Goal: Transaction & Acquisition: Subscribe to service/newsletter

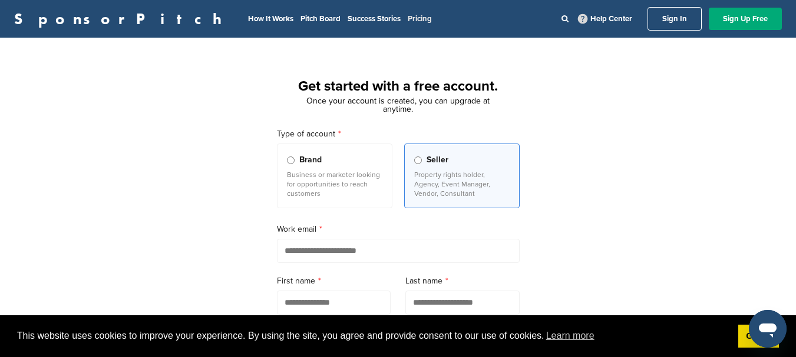
click at [407, 21] on link "Pricing" at bounding box center [419, 18] width 24 height 9
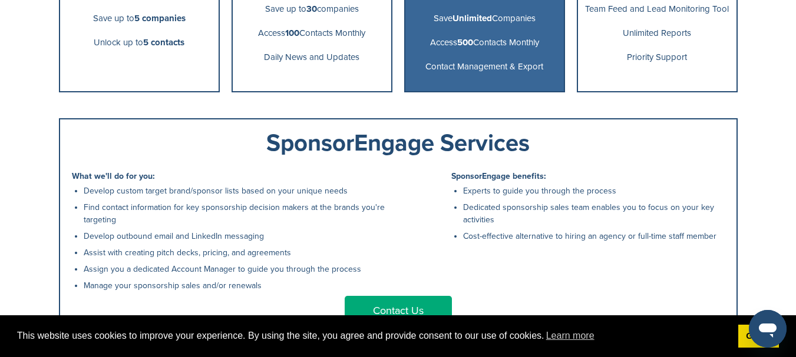
scroll to position [471, 0]
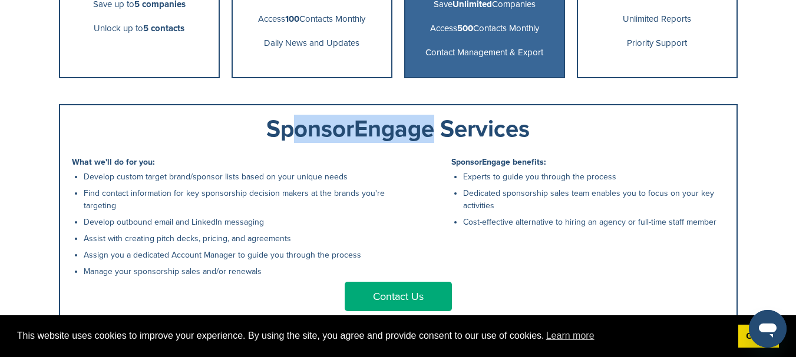
drag, startPoint x: 422, startPoint y: 137, endPoint x: 281, endPoint y: 135, distance: 140.7
click at [281, 135] on div "SponsorEngage Services" at bounding box center [398, 129] width 652 height 24
drag, startPoint x: 281, startPoint y: 135, endPoint x: 520, endPoint y: 140, distance: 238.5
click at [520, 140] on div "SponsorEngage Services" at bounding box center [398, 129] width 652 height 24
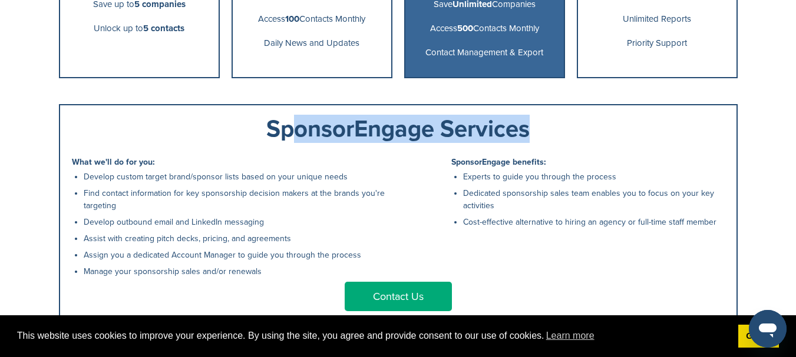
click at [520, 140] on div "SponsorEngage Services" at bounding box center [398, 129] width 652 height 24
drag, startPoint x: 520, startPoint y: 128, endPoint x: 283, endPoint y: 131, distance: 236.7
click at [283, 131] on div "SponsorEngage Services" at bounding box center [398, 129] width 652 height 24
drag, startPoint x: 283, startPoint y: 131, endPoint x: 519, endPoint y: 138, distance: 236.2
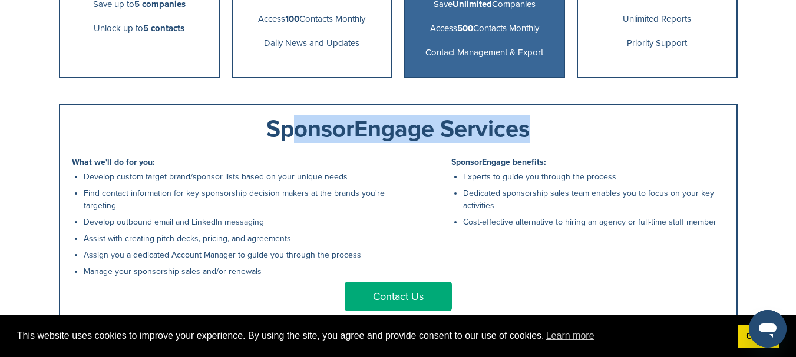
click at [519, 138] on div "SponsorEngage Services" at bounding box center [398, 129] width 652 height 24
drag, startPoint x: 518, startPoint y: 136, endPoint x: 275, endPoint y: 128, distance: 242.7
click at [275, 128] on div "SponsorEngage Services" at bounding box center [398, 129] width 652 height 24
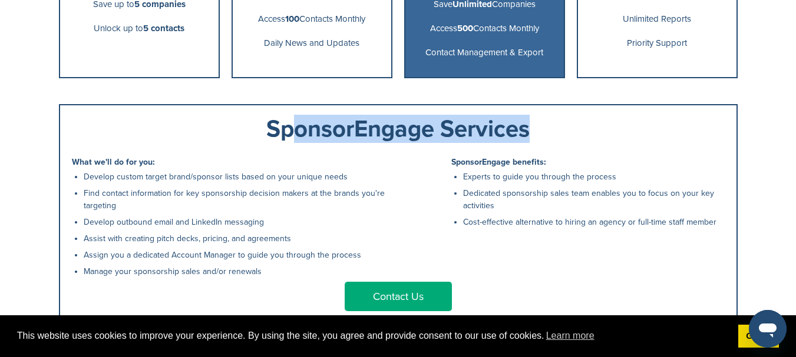
drag, startPoint x: 279, startPoint y: 128, endPoint x: 520, endPoint y: 138, distance: 241.0
click at [520, 138] on div "SponsorEngage Services" at bounding box center [398, 129] width 652 height 24
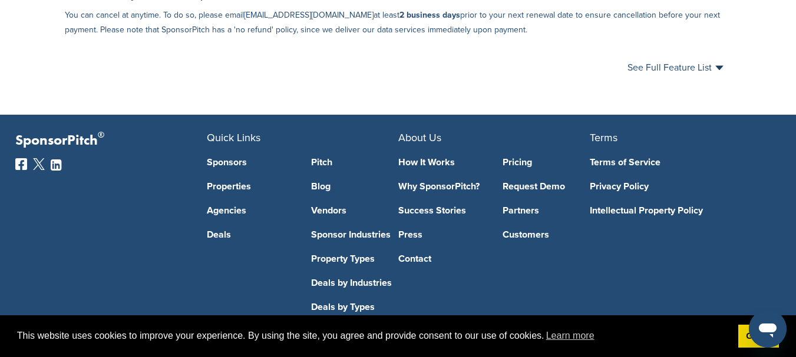
scroll to position [824, 0]
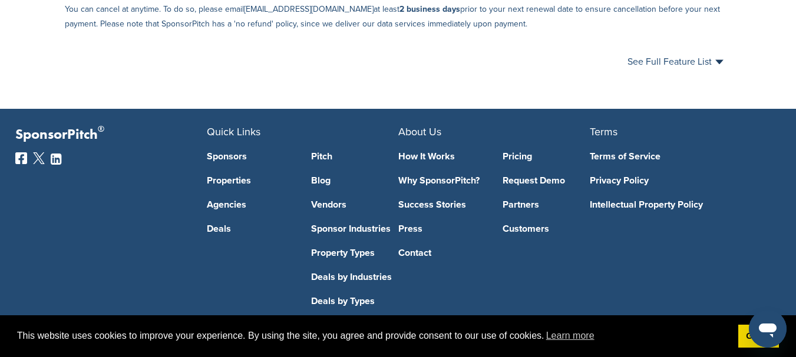
click at [234, 161] on link "Sponsors" at bounding box center [250, 156] width 87 height 9
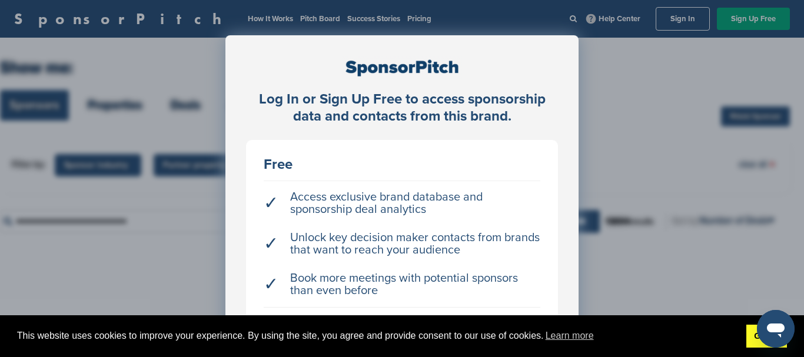
click at [751, 340] on link "Got it!" at bounding box center [767, 337] width 41 height 24
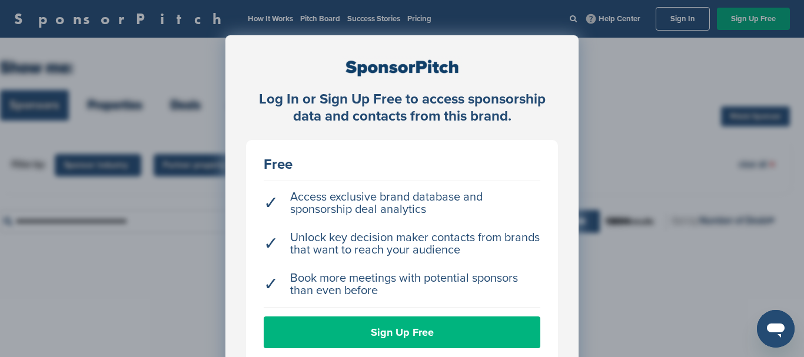
click at [396, 339] on link "Sign Up Free" at bounding box center [402, 333] width 277 height 32
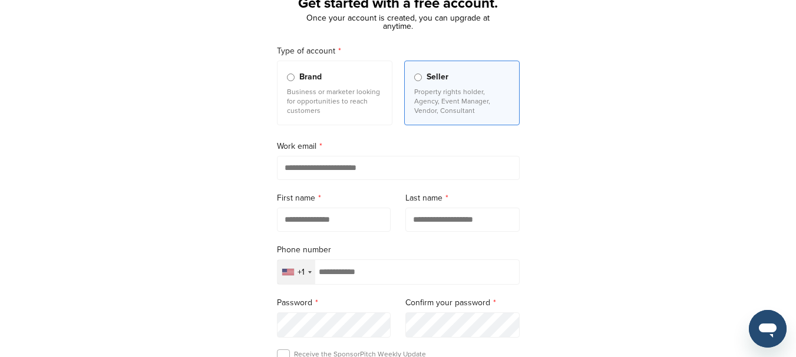
scroll to position [118, 0]
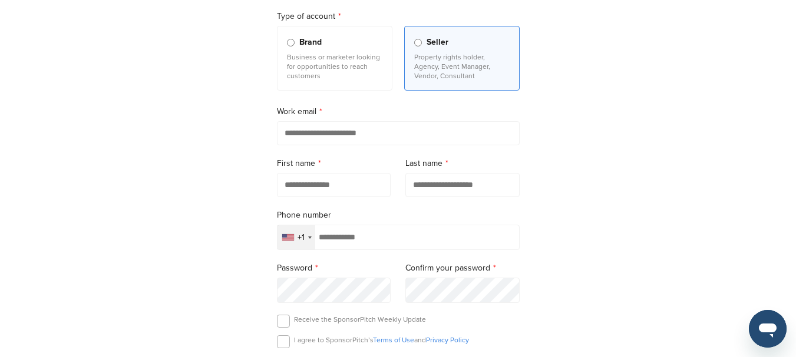
click at [329, 142] on input "email" at bounding box center [398, 133] width 243 height 24
type input "**********"
click at [390, 184] on input "text" at bounding box center [334, 185] width 114 height 24
type input "*****"
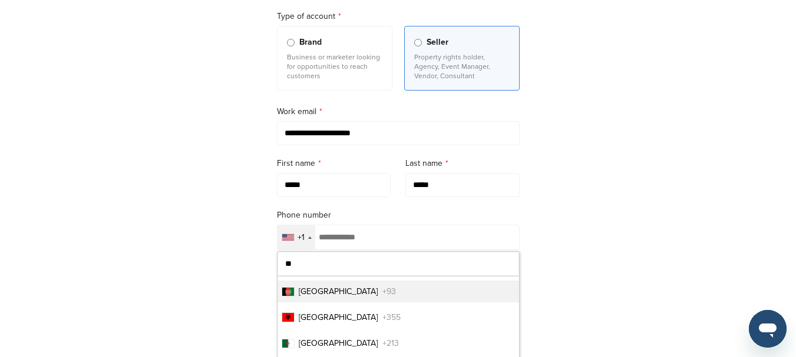
type input "***"
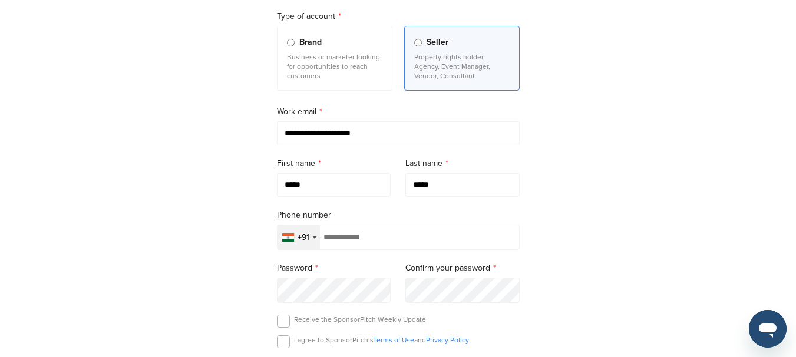
scroll to position [12, 0]
click at [391, 247] on input "tel" at bounding box center [398, 237] width 243 height 25
type input "*"
type input "**********"
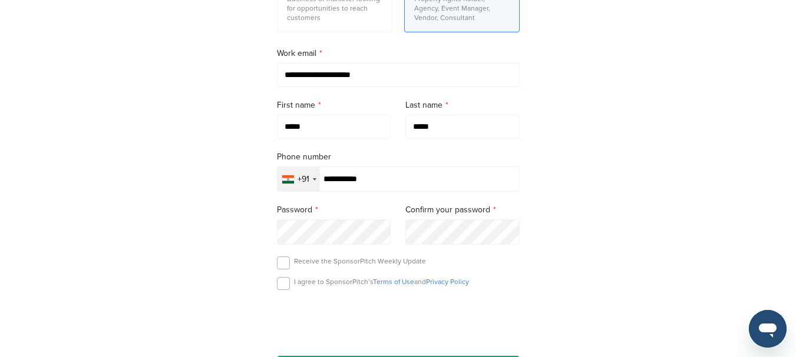
scroll to position [236, 0]
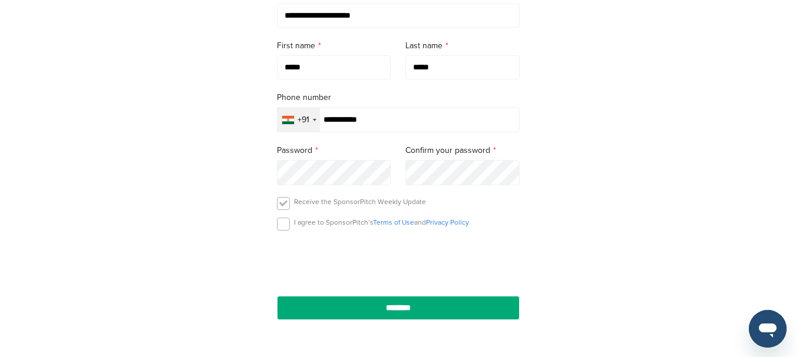
click at [283, 205] on label at bounding box center [283, 203] width 13 height 13
click at [280, 223] on label at bounding box center [283, 224] width 13 height 13
click at [315, 202] on p "Receive the SponsorPitch Weekly Update" at bounding box center [360, 201] width 132 height 9
click at [284, 207] on label at bounding box center [283, 203] width 13 height 13
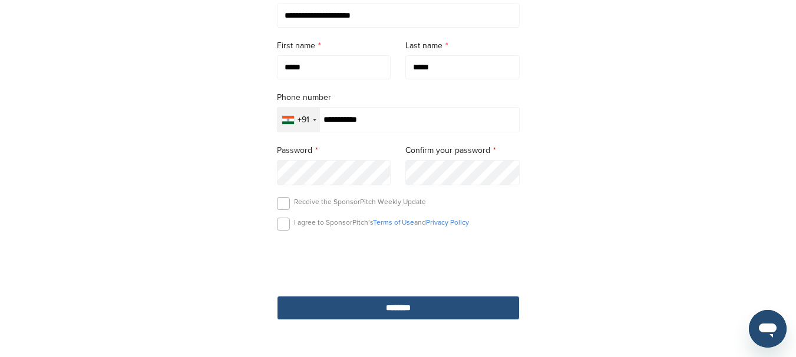
click at [380, 316] on input "********" at bounding box center [398, 308] width 243 height 24
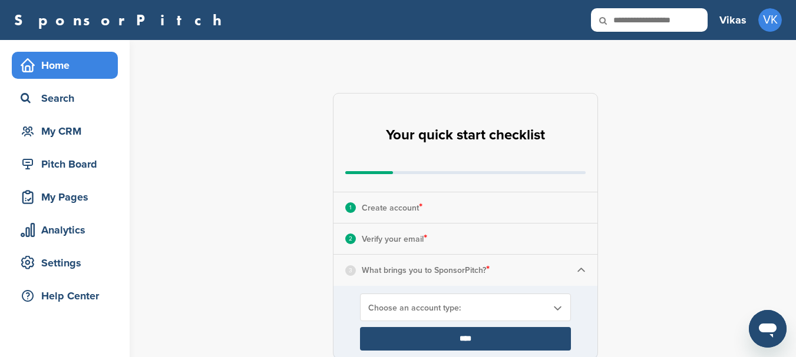
click at [440, 314] on div "Choose an account type:" at bounding box center [465, 308] width 211 height 28
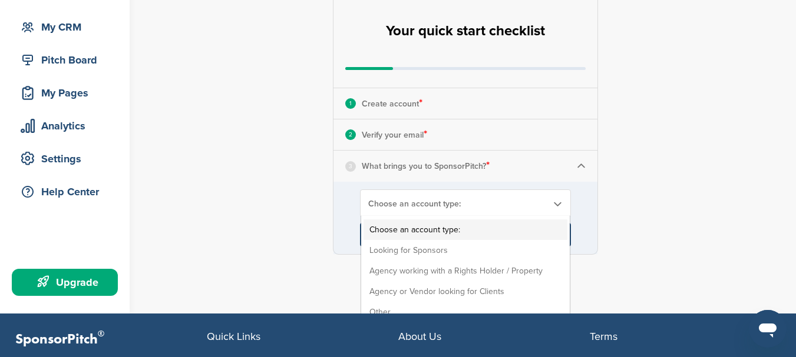
scroll to position [118, 0]
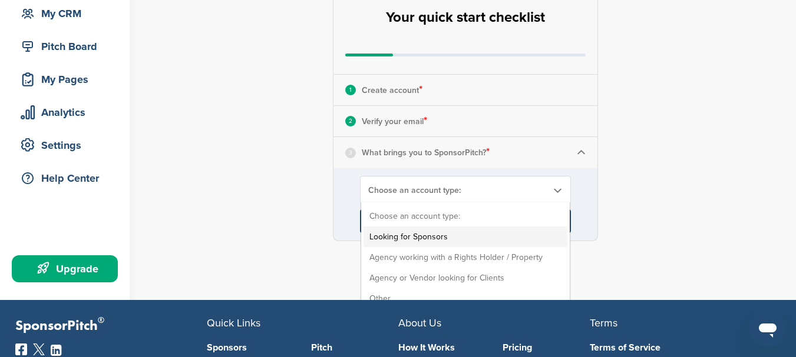
click at [406, 234] on li "Looking for Sponsors" at bounding box center [465, 237] width 204 height 21
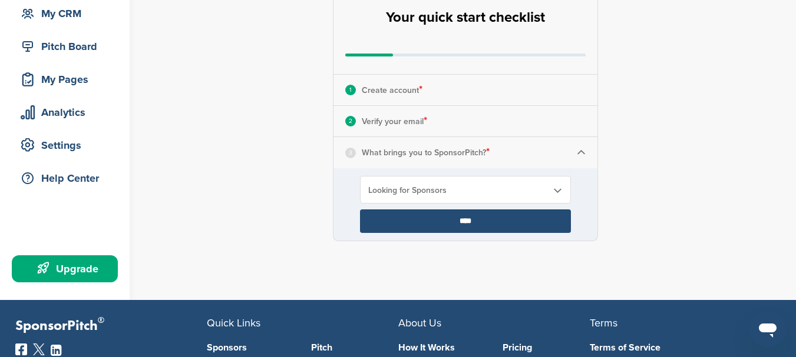
click at [441, 220] on input "****" at bounding box center [465, 222] width 211 height 24
click at [469, 223] on input "****" at bounding box center [465, 222] width 211 height 24
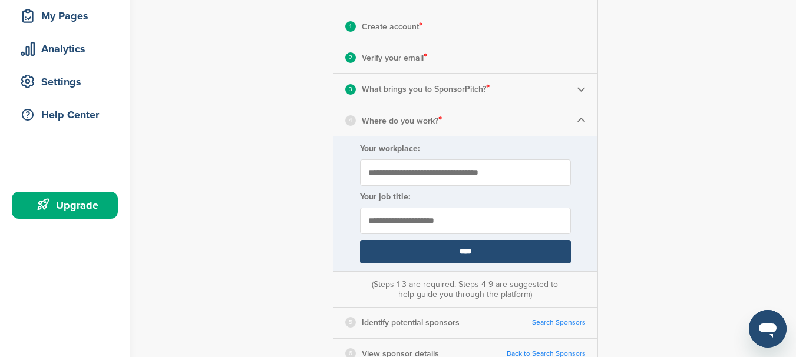
scroll to position [177, 0]
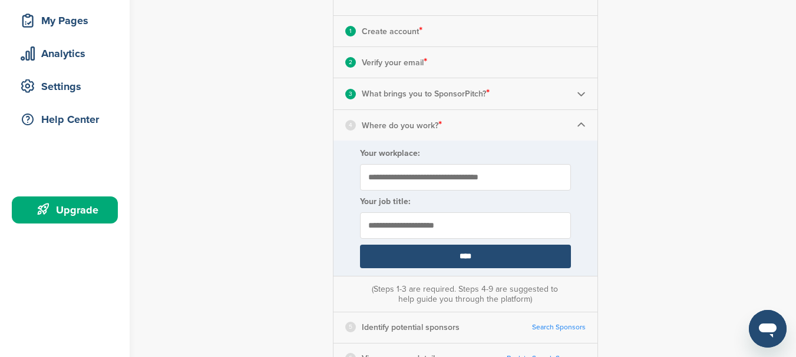
click at [442, 168] on input "Your workplace:" at bounding box center [465, 177] width 211 height 26
type input "**********"
type input "******"
click at [475, 271] on form "**********" at bounding box center [465, 208] width 264 height 135
click at [475, 262] on input "****" at bounding box center [465, 257] width 211 height 24
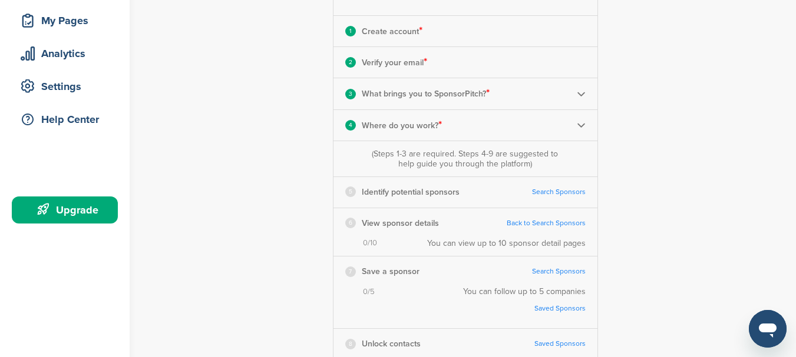
click at [546, 194] on link "Search Sponsors" at bounding box center [559, 192] width 54 height 9
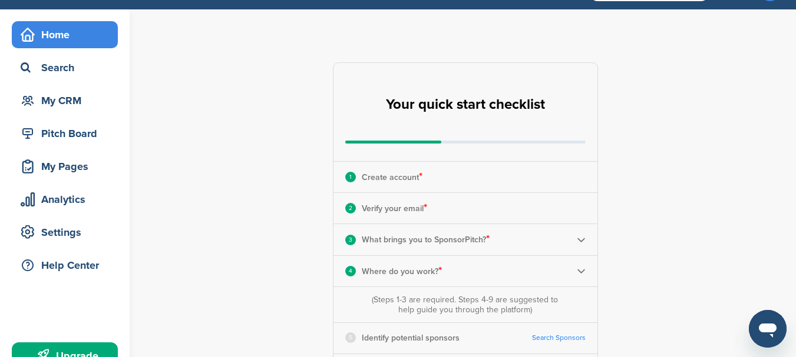
scroll to position [0, 0]
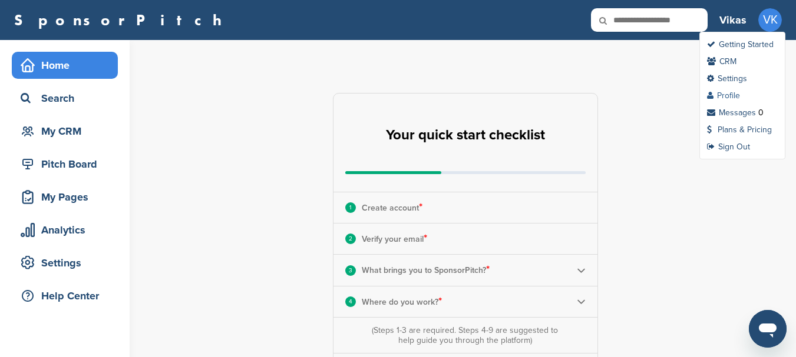
click at [731, 97] on link "Profile" at bounding box center [723, 96] width 33 height 10
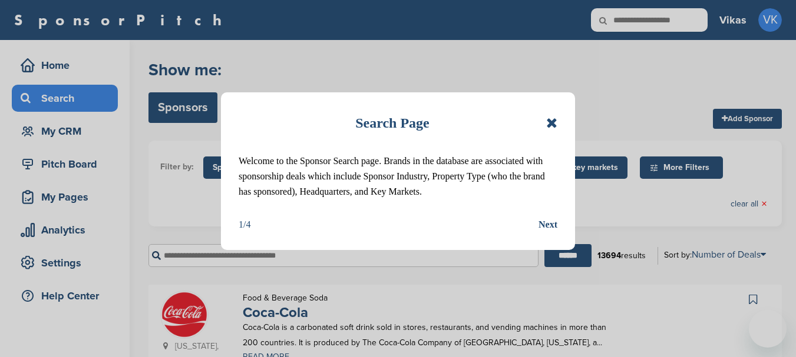
scroll to position [118, 0]
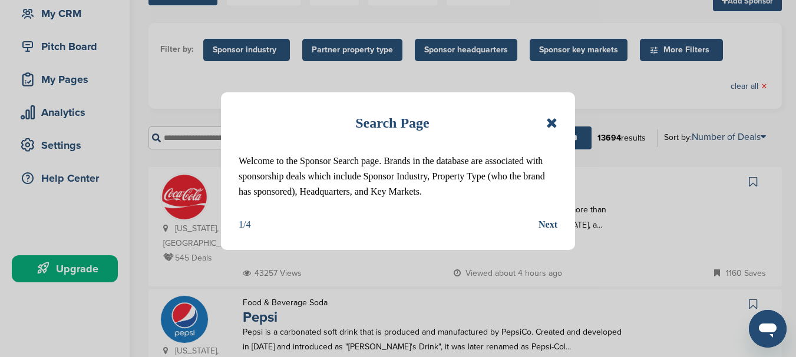
click at [551, 120] on icon at bounding box center [551, 123] width 11 height 14
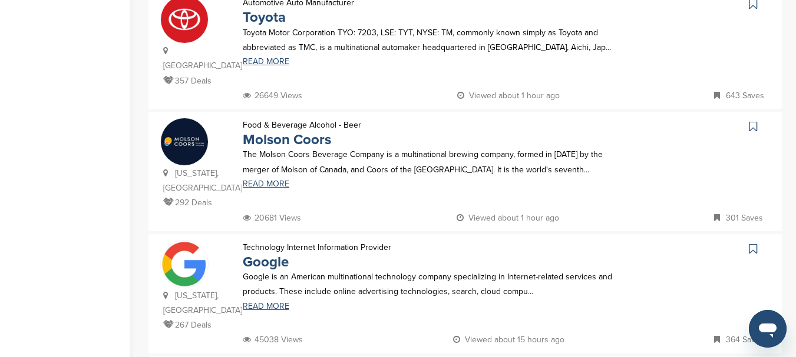
scroll to position [824, 0]
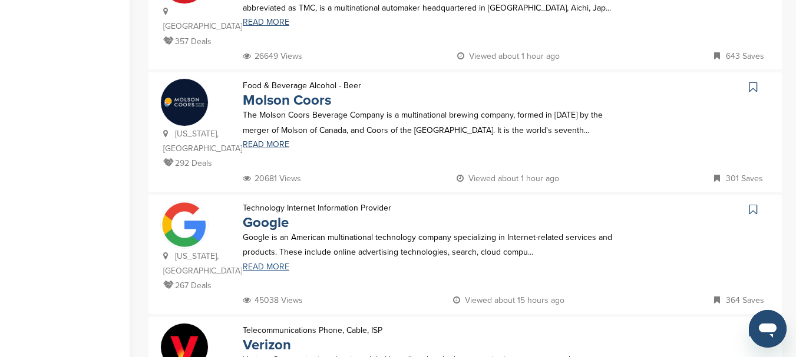
click at [265, 263] on link "READ MORE" at bounding box center [433, 267] width 380 height 8
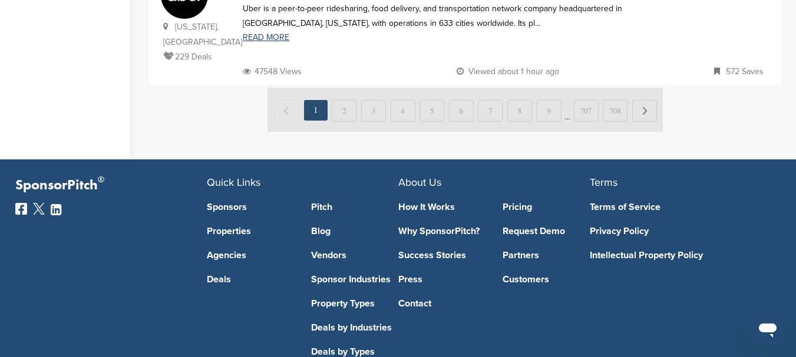
scroll to position [1185, 0]
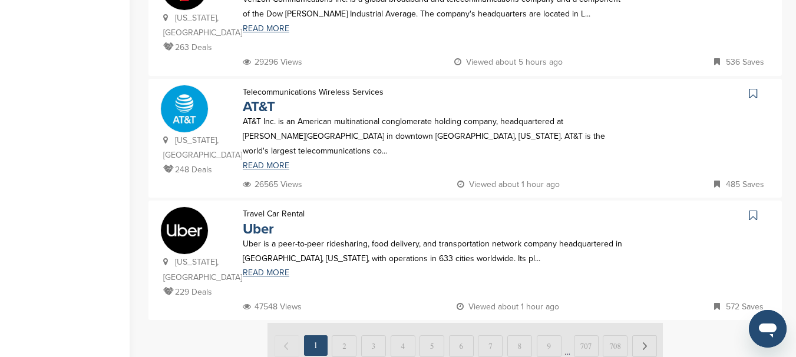
click at [411, 323] on img at bounding box center [464, 345] width 395 height 44
click at [565, 323] on img at bounding box center [464, 345] width 395 height 44
click at [629, 323] on img at bounding box center [464, 345] width 395 height 44
click at [522, 323] on img at bounding box center [464, 345] width 395 height 44
click at [385, 323] on img at bounding box center [464, 345] width 395 height 44
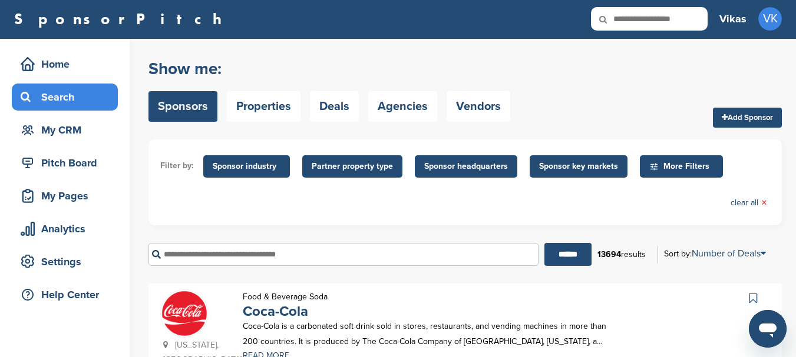
scroll to position [0, 0]
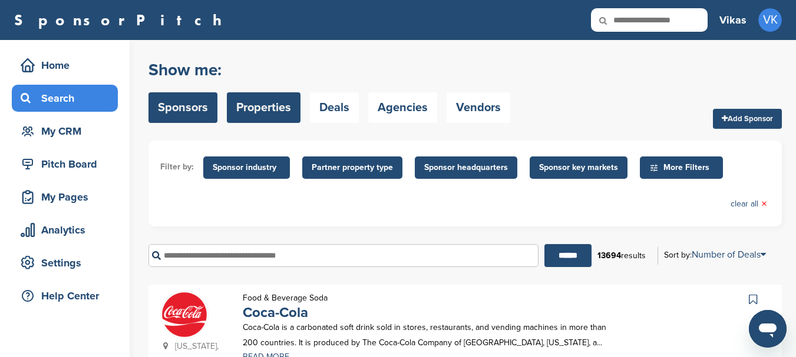
click at [261, 110] on link "Properties" at bounding box center [264, 107] width 74 height 31
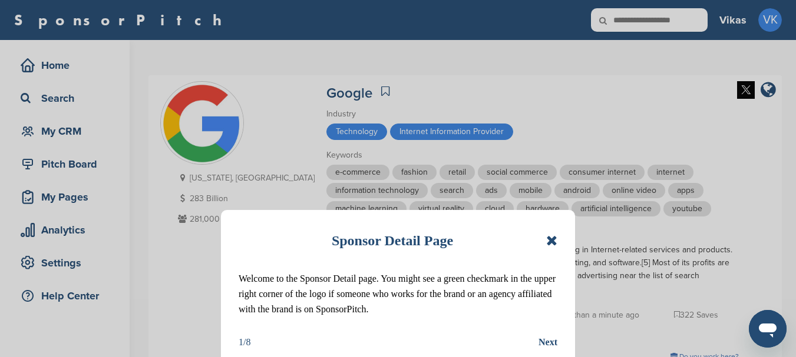
click at [552, 237] on icon at bounding box center [551, 241] width 11 height 14
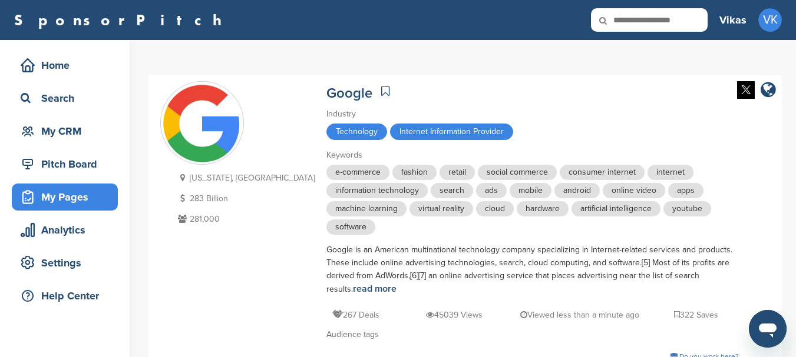
click at [84, 191] on div "My Pages" at bounding box center [68, 197] width 100 height 21
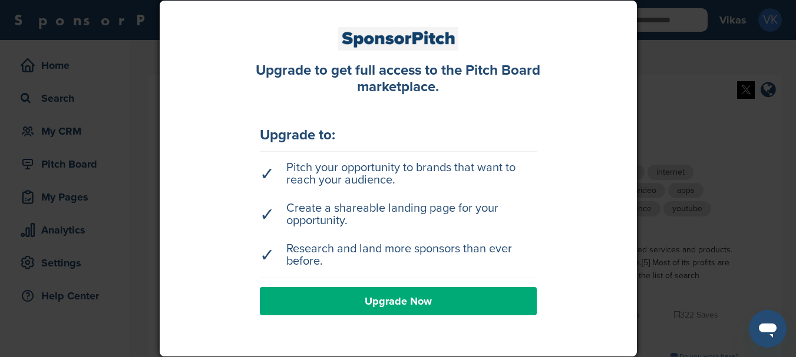
click at [706, 72] on div at bounding box center [398, 178] width 796 height 357
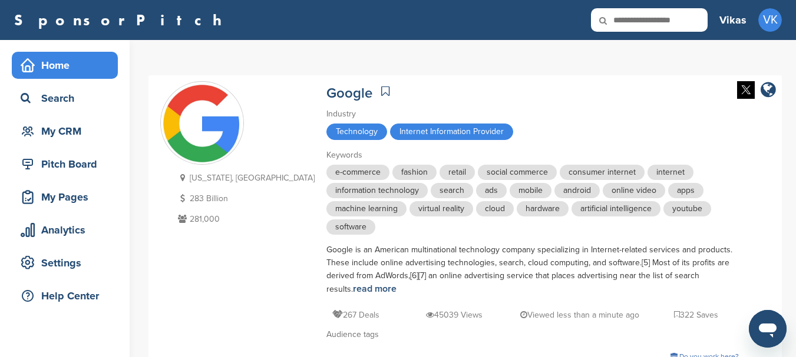
click at [62, 65] on div "Home" at bounding box center [68, 65] width 100 height 21
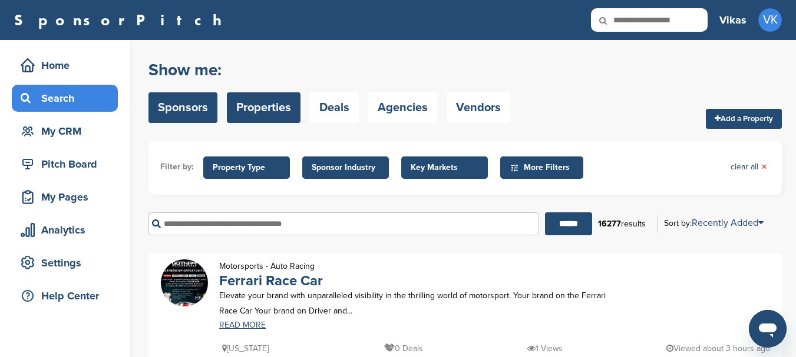
click at [177, 108] on link "Sponsors" at bounding box center [182, 107] width 69 height 31
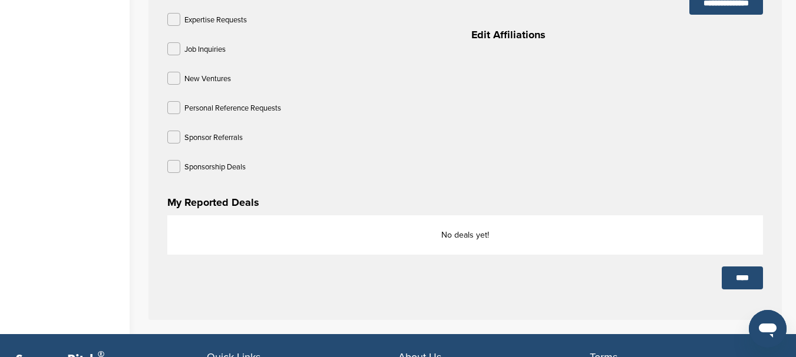
scroll to position [589, 0]
